Goal: Task Accomplishment & Management: Complete application form

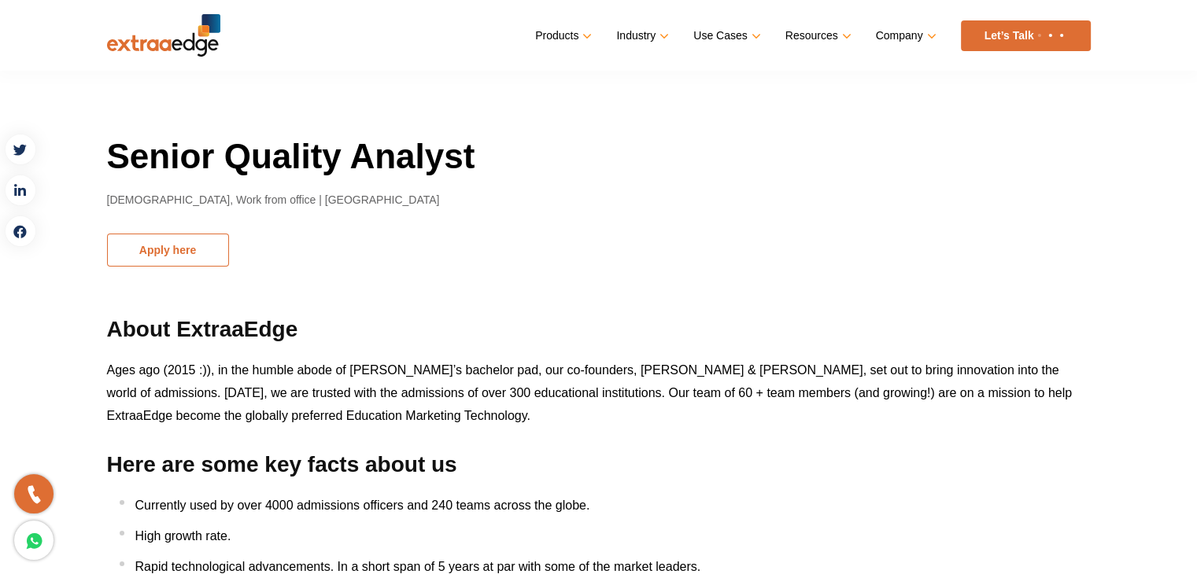
click at [201, 257] on button "Apply here" at bounding box center [168, 250] width 122 height 33
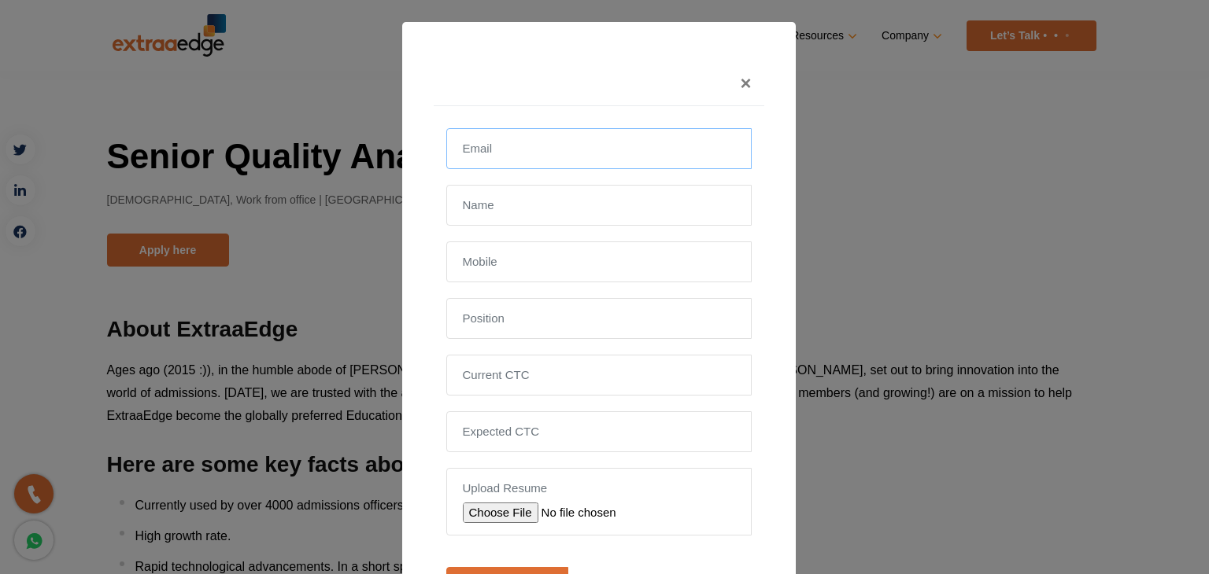
click at [515, 149] on input "email" at bounding box center [598, 148] width 305 height 41
paste input "[EMAIL_ADDRESS][DOMAIN_NAME]"
type input "[EMAIL_ADDRESS][DOMAIN_NAME]"
click at [507, 211] on input "text" at bounding box center [598, 205] width 305 height 41
click at [495, 319] on input "text" at bounding box center [598, 318] width 305 height 41
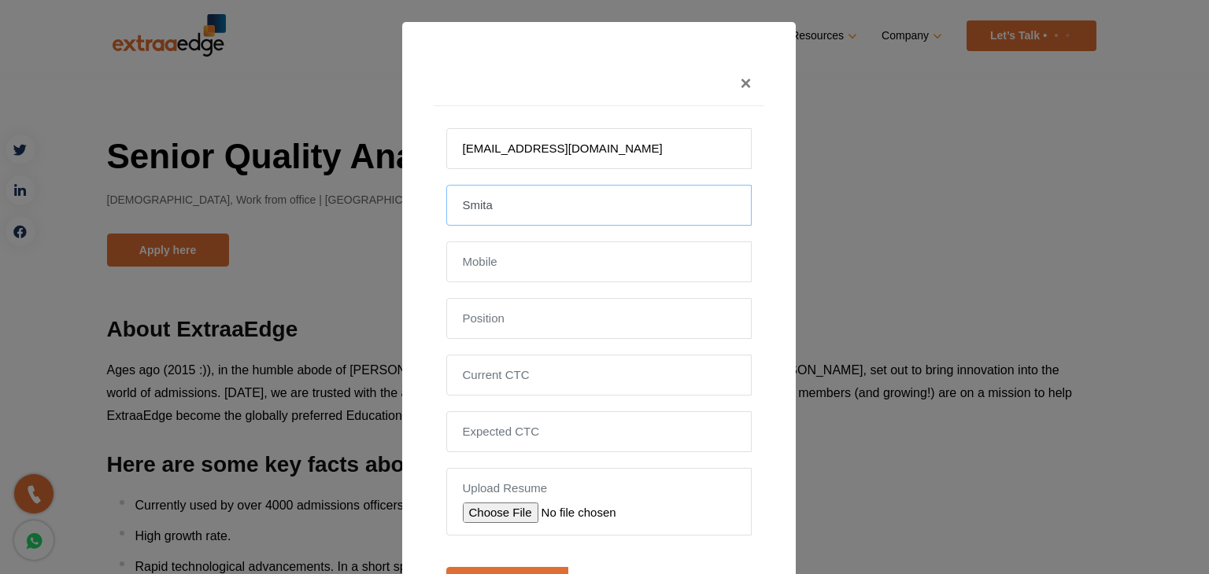
click at [527, 201] on input "Smita" at bounding box center [598, 205] width 305 height 41
type input "[PERSON_NAME]"
click at [496, 265] on input "text" at bounding box center [598, 262] width 305 height 41
type input "9986320691"
click at [617, 313] on input "text" at bounding box center [598, 318] width 305 height 41
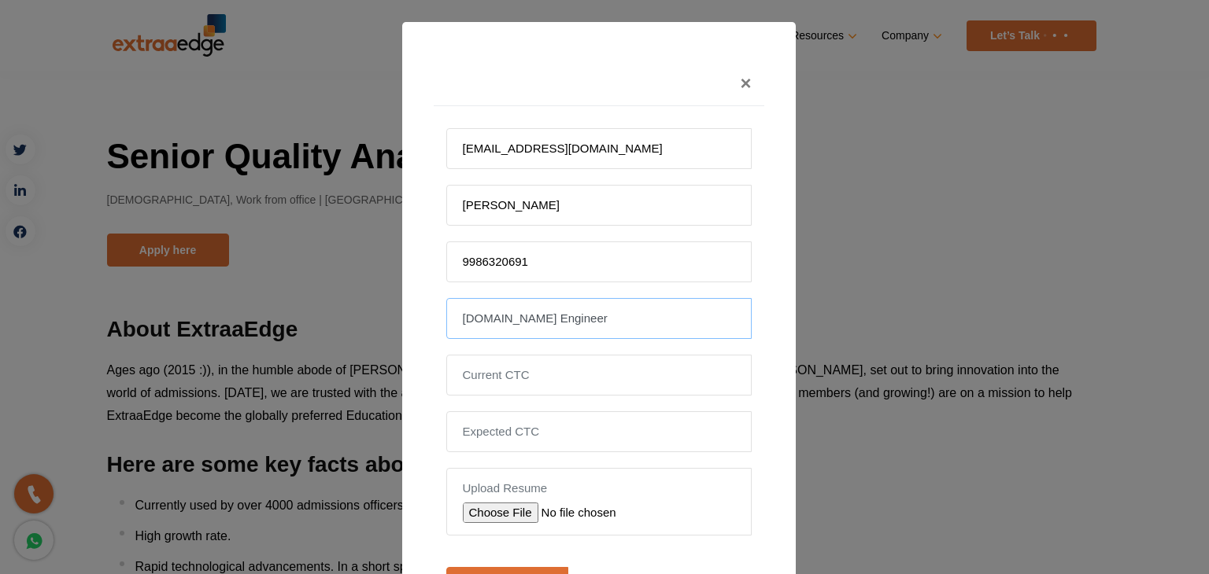
type input "[DOMAIN_NAME] Engineer"
click at [511, 373] on input "tel" at bounding box center [598, 375] width 305 height 41
type input "16.8"
click at [544, 422] on input "tel" at bounding box center [598, 432] width 305 height 41
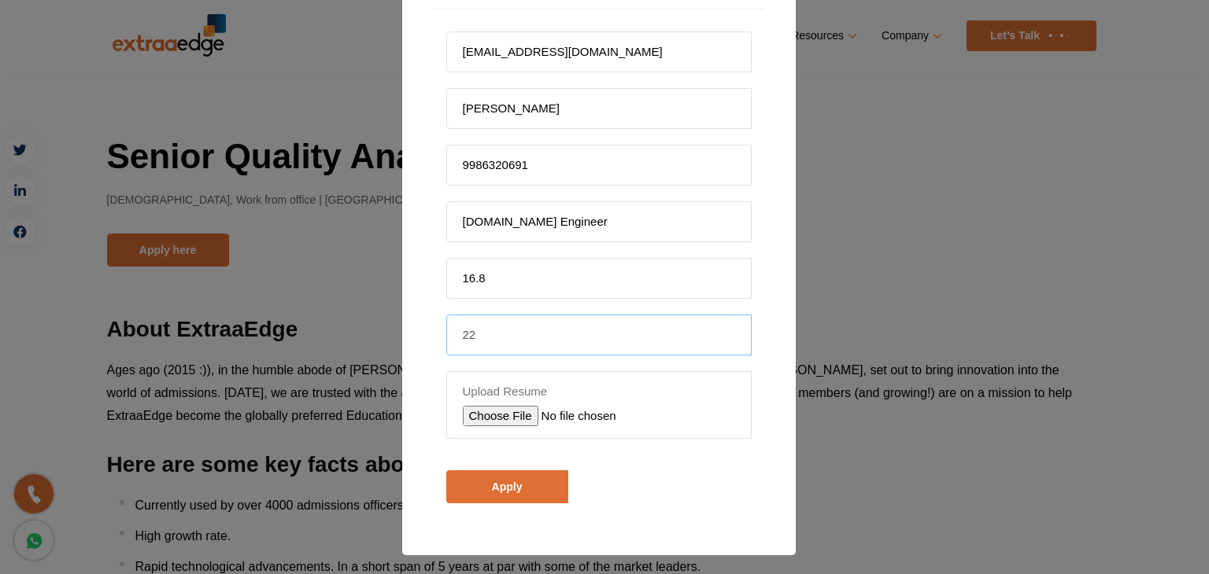
type input "22"
click at [501, 409] on input "file" at bounding box center [574, 416] width 223 height 20
type input "C:\fakepath\[PERSON_NAME].docx"
click at [500, 478] on input "Apply" at bounding box center [507, 487] width 122 height 33
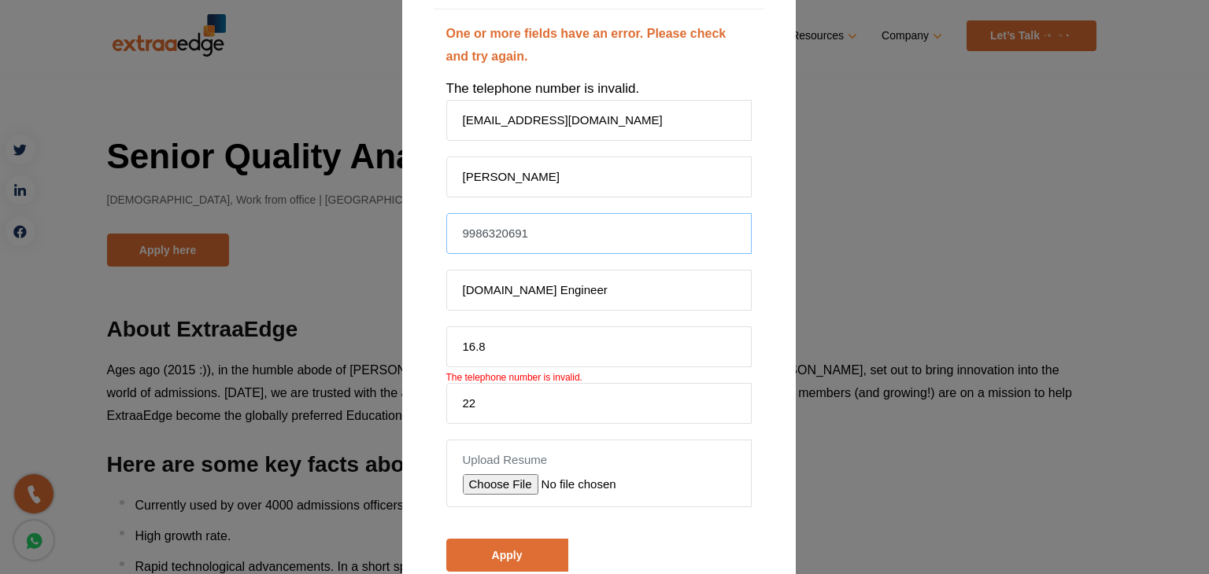
click at [453, 231] on input "9986320691" at bounding box center [598, 233] width 305 height 41
type input "919986320691"
click at [757, 333] on div "One or more fields have an error. Please check and try again. The telephone num…" at bounding box center [599, 319] width 330 height 621
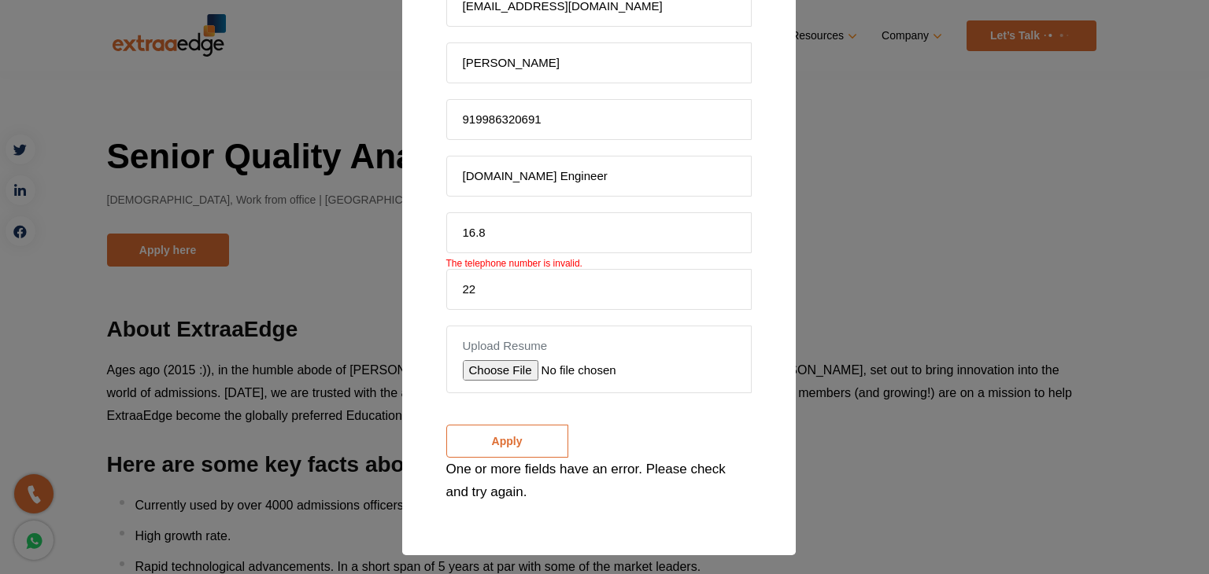
click at [494, 439] on input "Apply" at bounding box center [507, 441] width 122 height 33
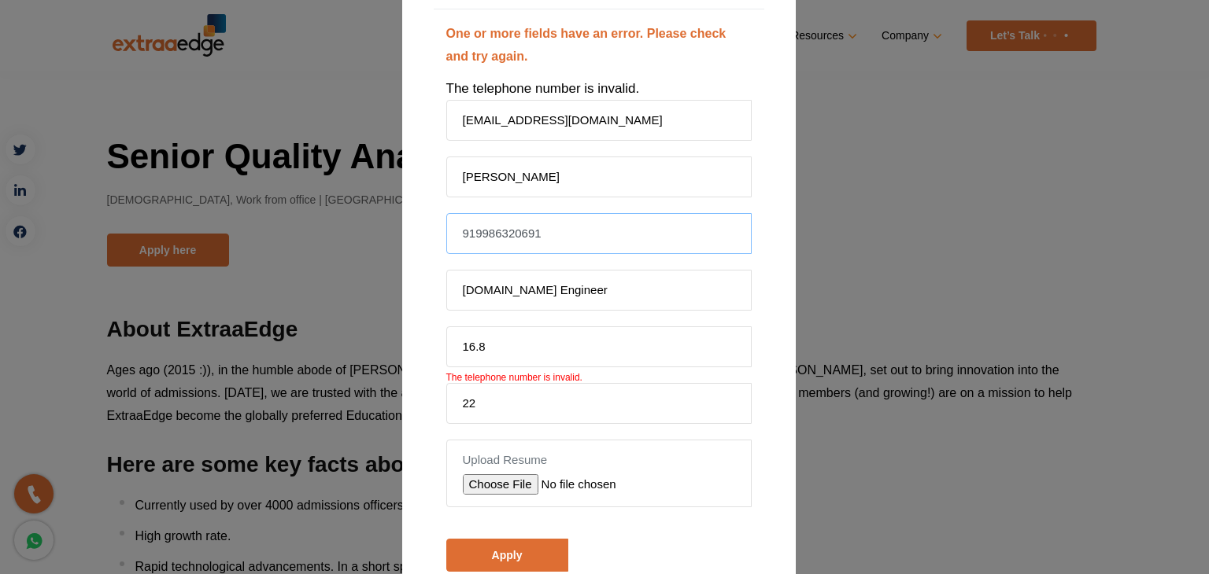
drag, startPoint x: 566, startPoint y: 224, endPoint x: 104, endPoint y: 234, distance: 462.0
click at [104, 234] on div "× One or more fields have an error. Please check and try again. The telephone n…" at bounding box center [604, 287] width 1209 height 574
type input "9986320691"
click at [659, 275] on input "[DOMAIN_NAME] Engineer" at bounding box center [598, 290] width 305 height 41
click at [746, 356] on div "One or more fields have an error. Please check and try again. The telephone num…" at bounding box center [599, 319] width 330 height 621
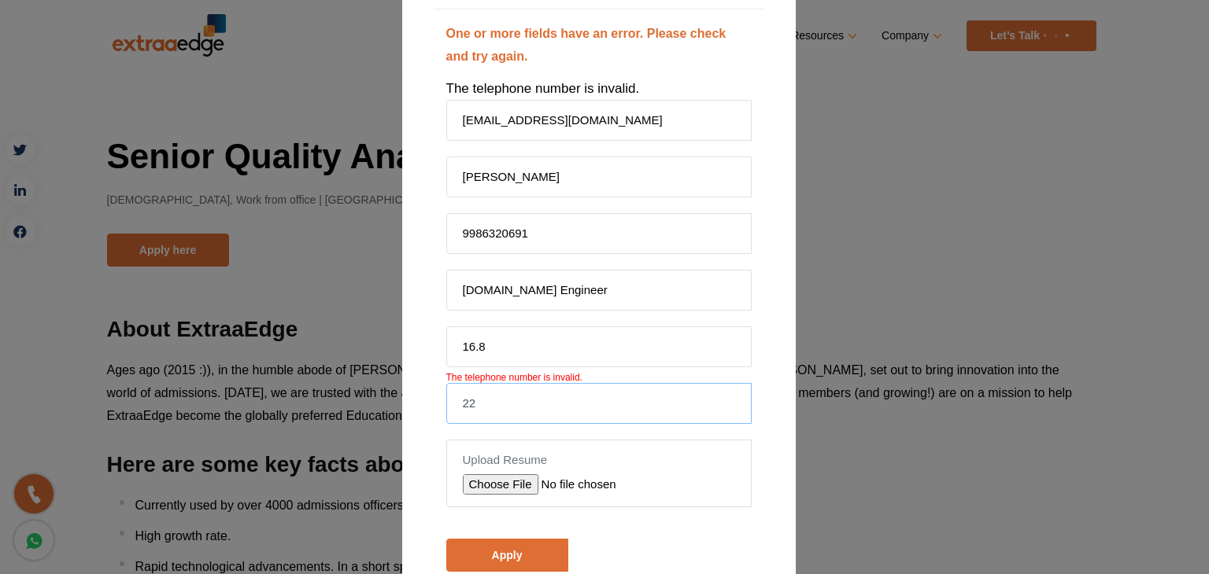
drag, startPoint x: 500, startPoint y: 409, endPoint x: 302, endPoint y: 407, distance: 197.5
click at [302, 407] on div "× One or more fields have an error. Please check and try again. The telephone n…" at bounding box center [604, 287] width 1209 height 574
drag, startPoint x: 512, startPoint y: 350, endPoint x: 325, endPoint y: 347, distance: 187.3
click at [325, 347] on div "× One or more fields have an error. Please check and try again. The telephone n…" at bounding box center [604, 287] width 1209 height 574
type input "1680000"
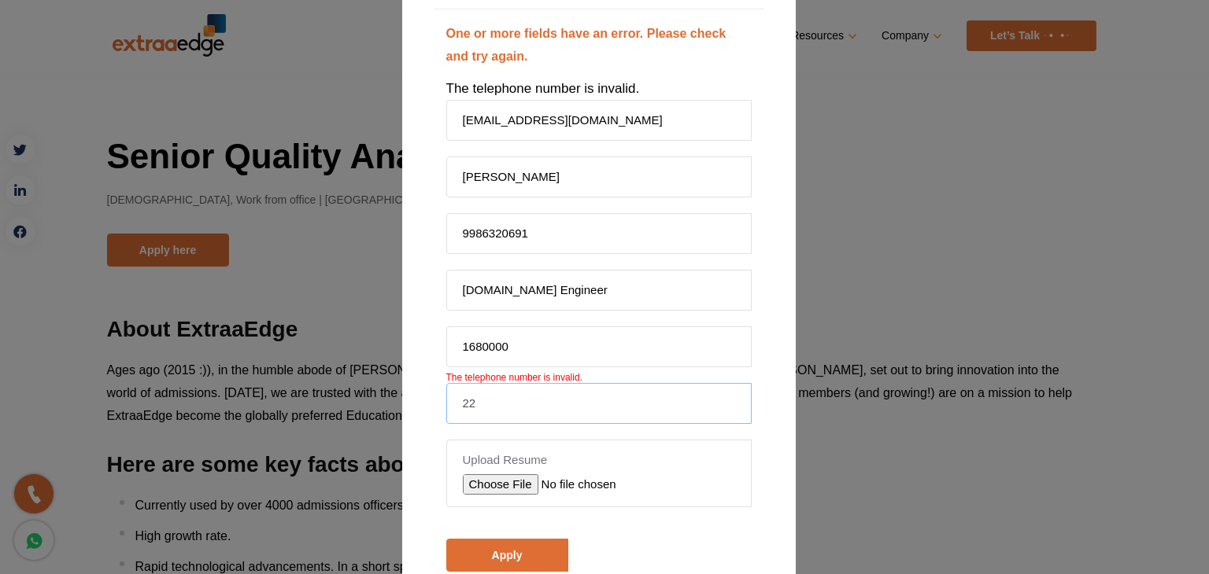
click at [504, 404] on input "22" at bounding box center [598, 403] width 305 height 41
type input "2200000"
click at [647, 364] on input "1680000" at bounding box center [598, 347] width 305 height 41
click at [791, 333] on div "× One or more fields have an error. Please check and try again. The telephone n…" at bounding box center [604, 287] width 1209 height 574
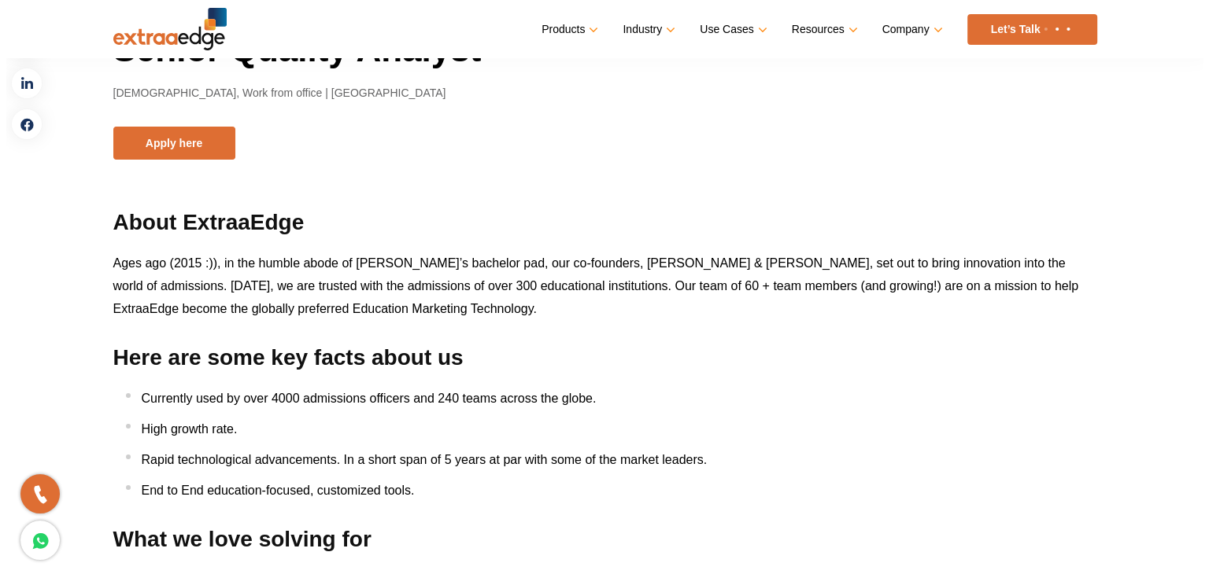
scroll to position [0, 0]
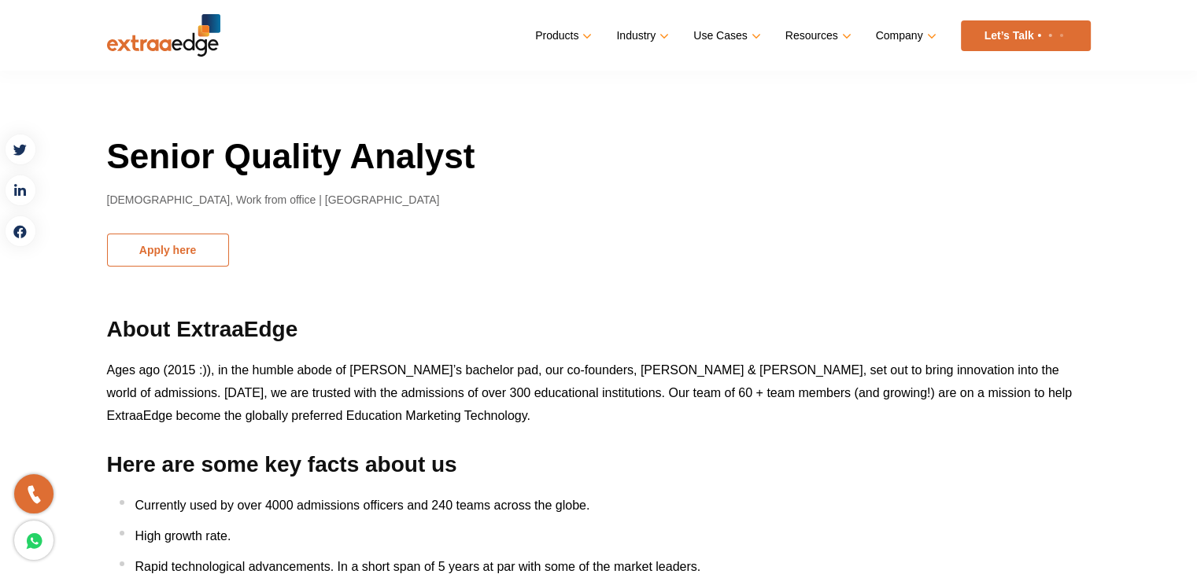
click at [170, 248] on button "Apply here" at bounding box center [168, 250] width 122 height 33
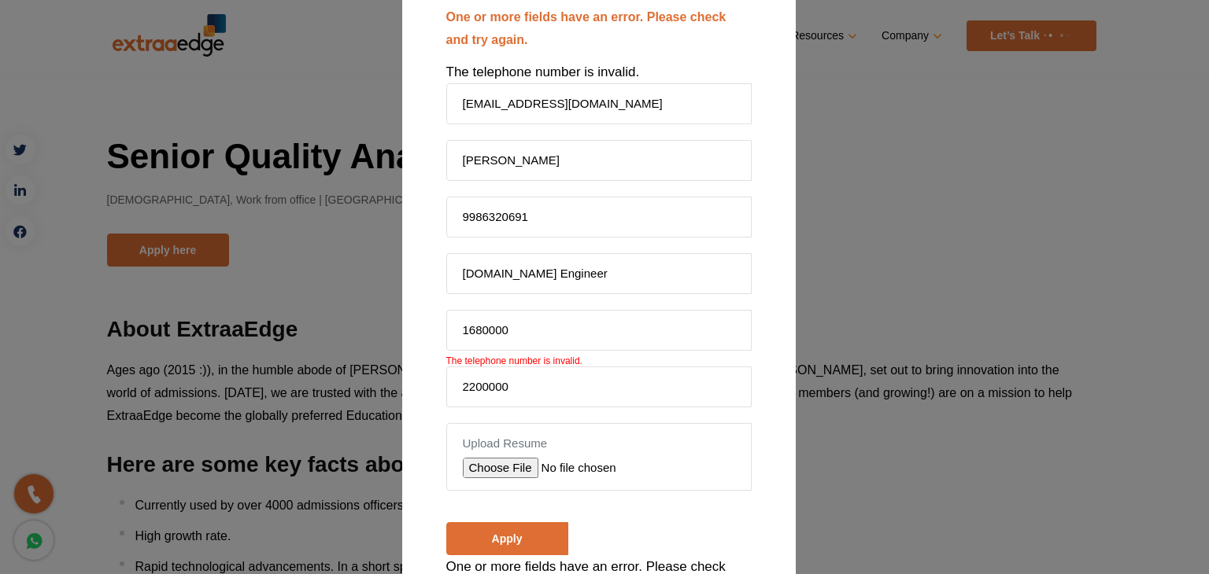
scroll to position [211, 0]
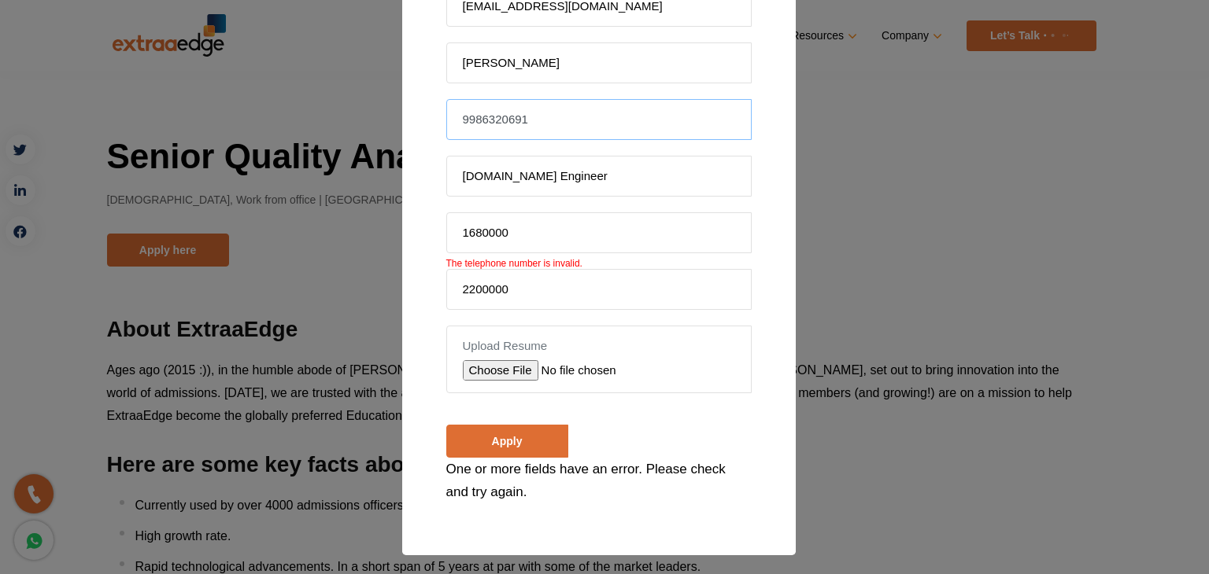
click at [544, 125] on input "9986320691" at bounding box center [598, 119] width 305 height 41
click at [501, 425] on input "Apply" at bounding box center [507, 441] width 122 height 33
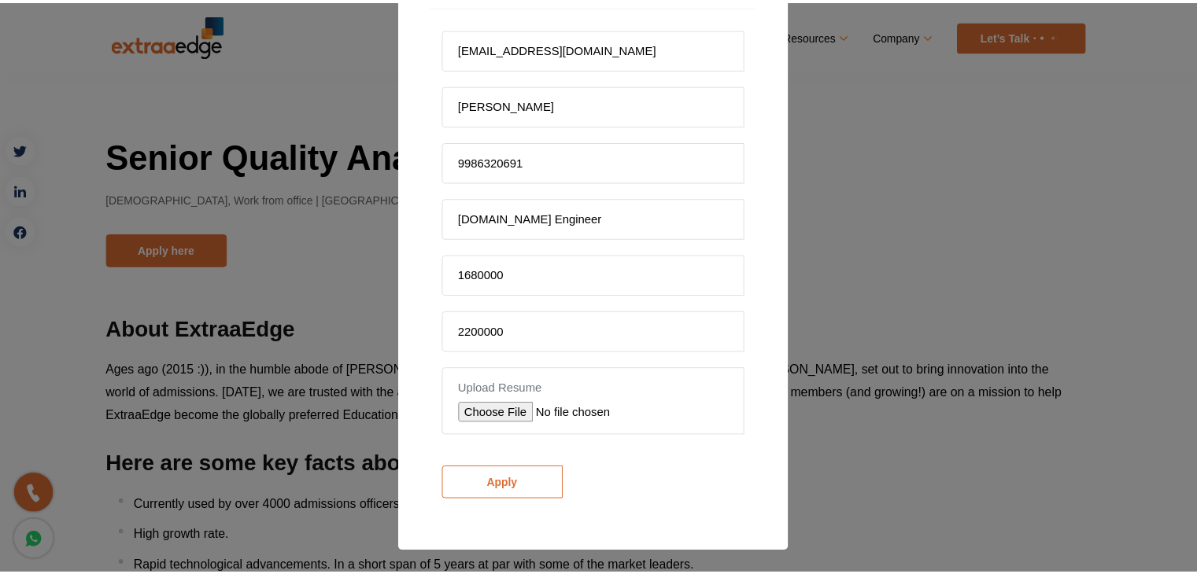
scroll to position [97, 0]
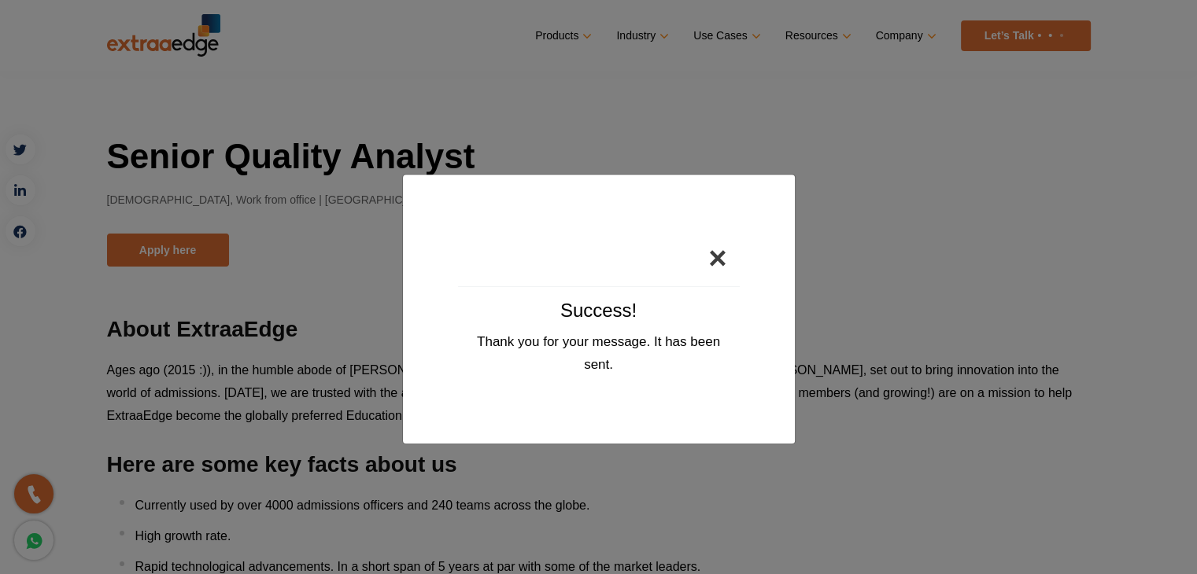
click at [721, 253] on button "×" at bounding box center [717, 258] width 43 height 57
